Goal: Task Accomplishment & Management: Manage account settings

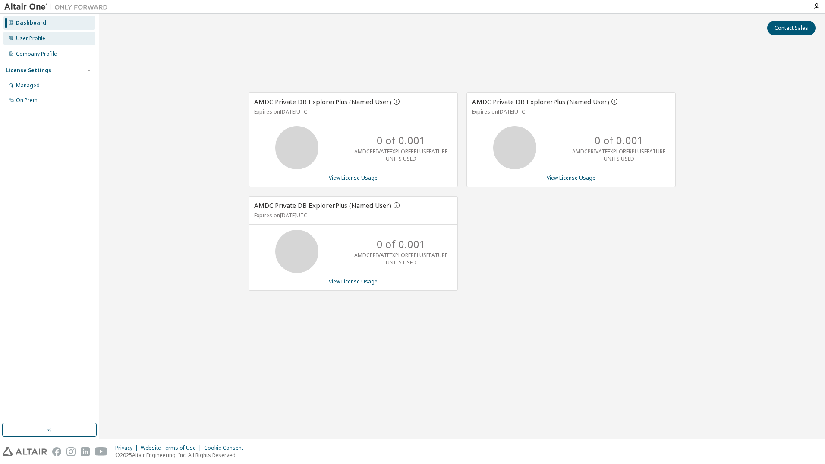
click at [32, 35] on div "User Profile" at bounding box center [30, 38] width 29 height 7
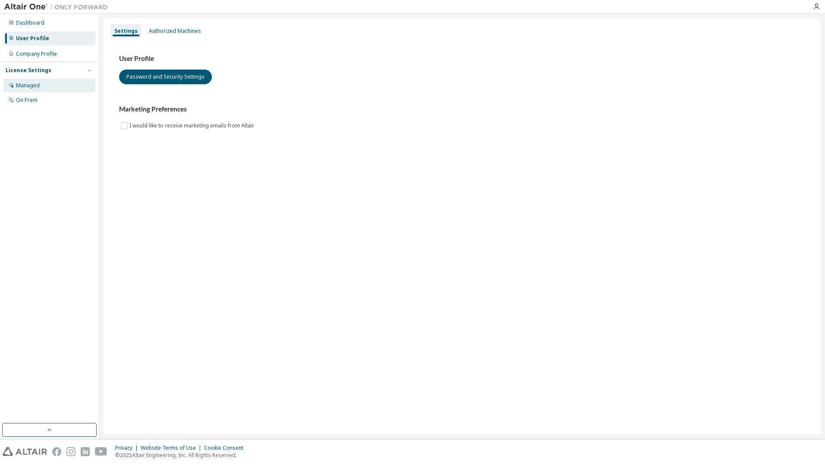
click at [35, 83] on div "Managed" at bounding box center [28, 85] width 24 height 7
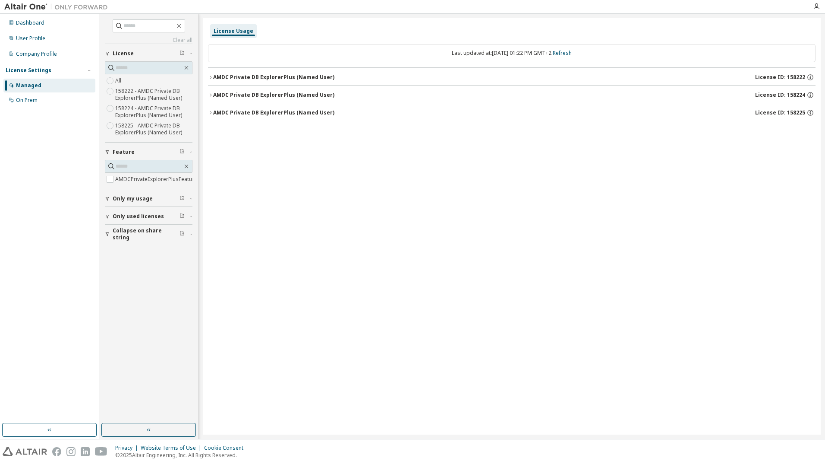
click at [210, 76] on icon "button" at bounding box center [210, 77] width 5 height 5
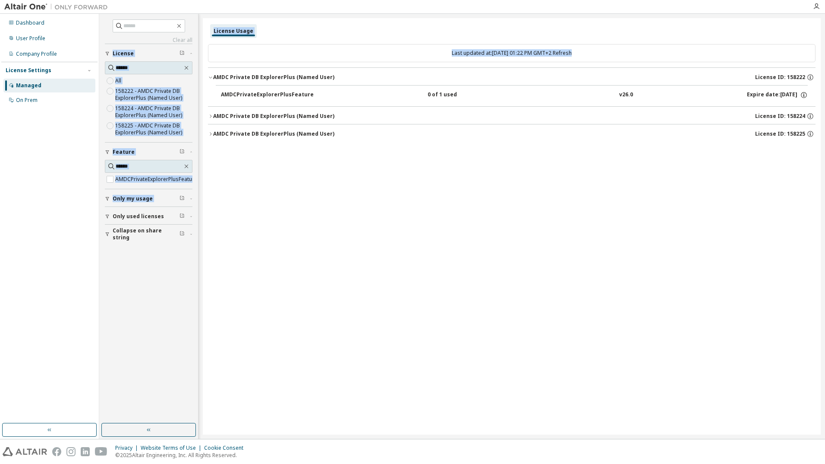
drag, startPoint x: 348, startPoint y: 190, endPoint x: 197, endPoint y: 212, distance: 152.2
click at [197, 212] on div "Clear all Collapse on share string Only used licenses Only my usage Feature AMD…" at bounding box center [462, 226] width 726 height 425
click at [366, 248] on div "License Usage Last updated at: [DATE] 01:22 PM GMT+2 Refresh AMDC Private DB Ex…" at bounding box center [512, 226] width 618 height 416
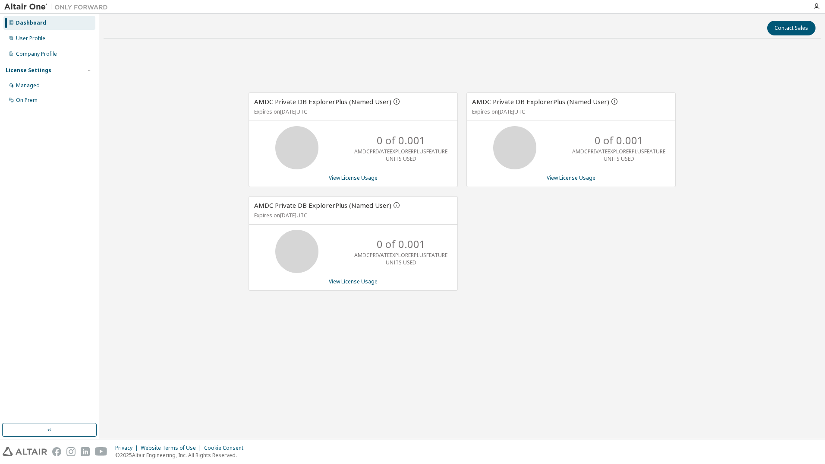
click at [424, 212] on p "Expires on [DATE] UTC" at bounding box center [352, 215] width 196 height 7
